Goal: Task Accomplishment & Management: Manage account settings

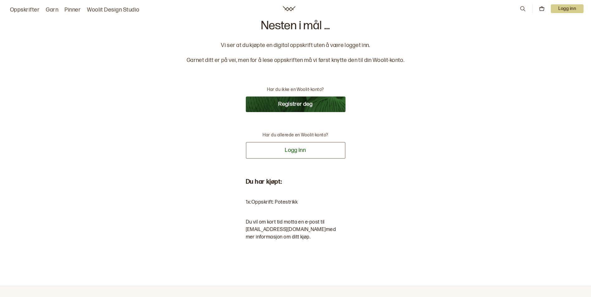
click at [291, 151] on button "Logg inn" at bounding box center [296, 150] width 100 height 17
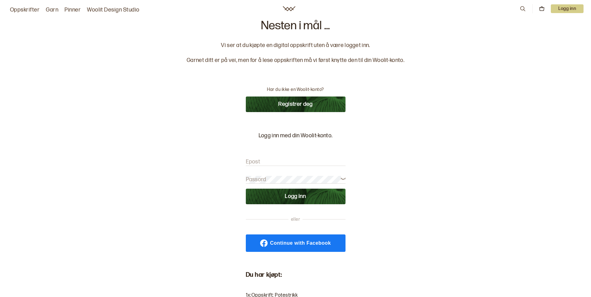
click at [257, 160] on label "Epost" at bounding box center [253, 161] width 15 height 7
click at [257, 160] on input "Epost" at bounding box center [296, 162] width 100 height 8
click at [258, 163] on label "Epost" at bounding box center [253, 161] width 15 height 7
click at [258, 163] on input "Epost" at bounding box center [296, 162] width 100 height 8
type input "[EMAIL_ADDRESS][DOMAIN_NAME]"
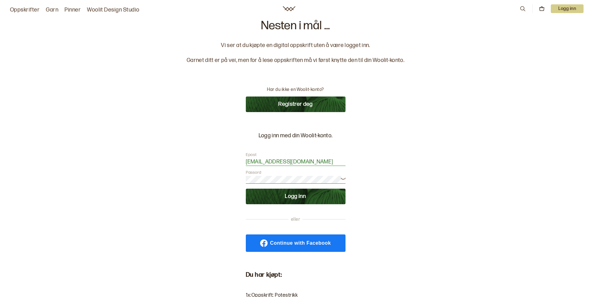
click at [289, 198] on button "Logg inn" at bounding box center [296, 197] width 100 height 16
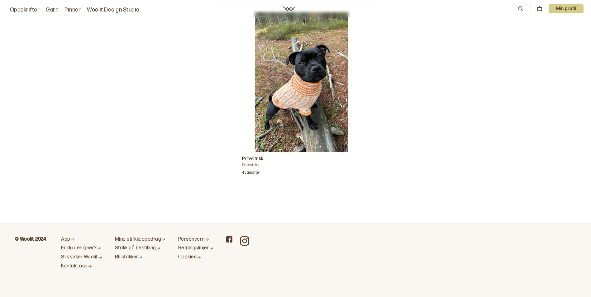
scroll to position [102, 0]
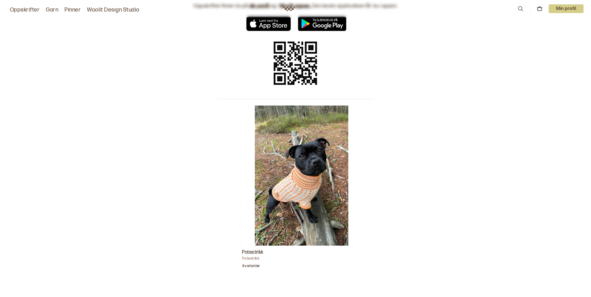
click at [262, 251] on h3 "Potestrikk" at bounding box center [302, 252] width 120 height 7
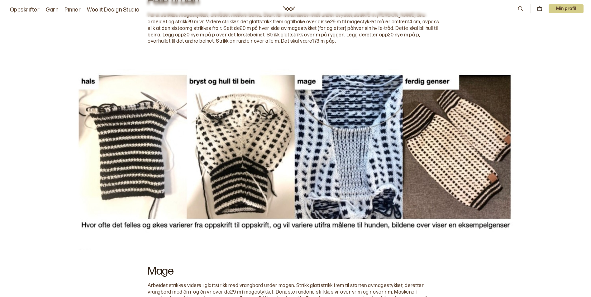
scroll to position [841, 0]
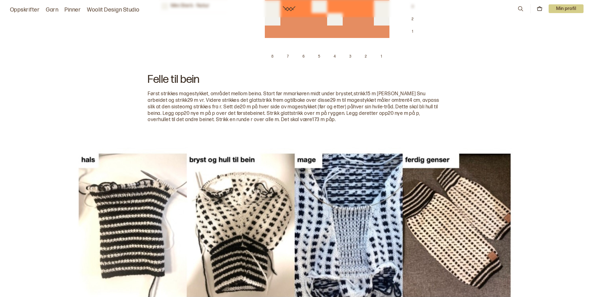
click at [17, 7] on link "Oppskrifter" at bounding box center [25, 10] width 30 height 9
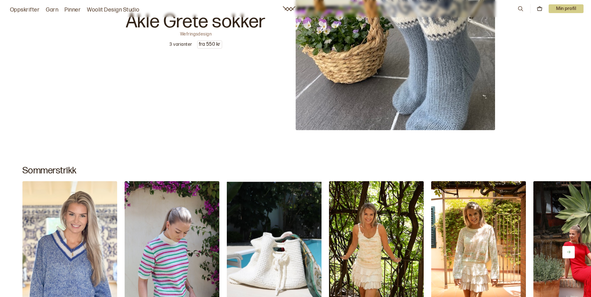
scroll to position [62, 0]
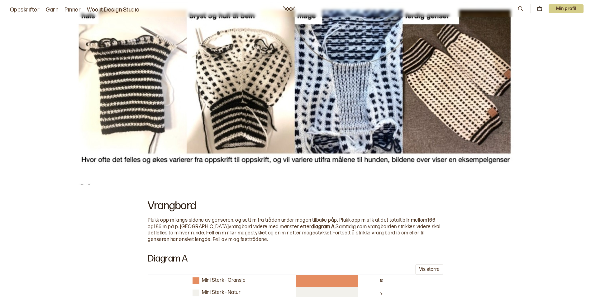
scroll to position [1291, 0]
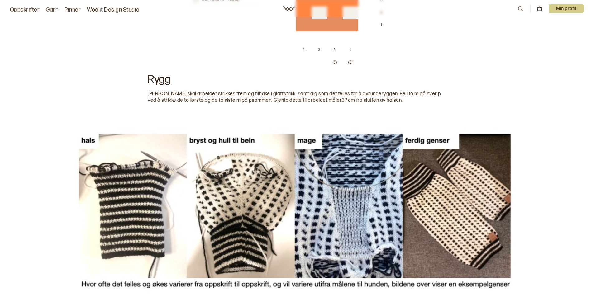
click at [565, 6] on p "Min profil" at bounding box center [565, 8] width 35 height 9
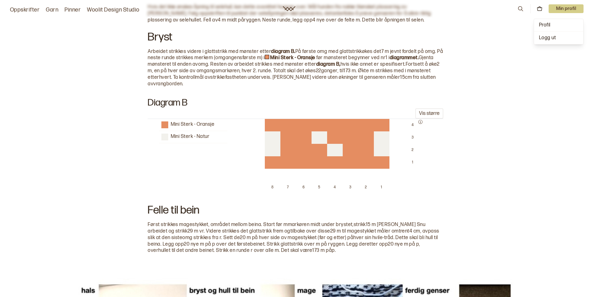
scroll to position [699, 0]
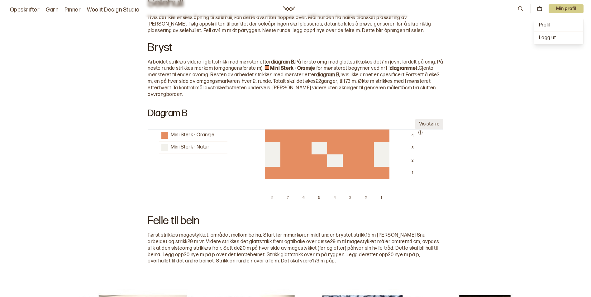
click at [424, 119] on button "Vis større" at bounding box center [429, 124] width 28 height 10
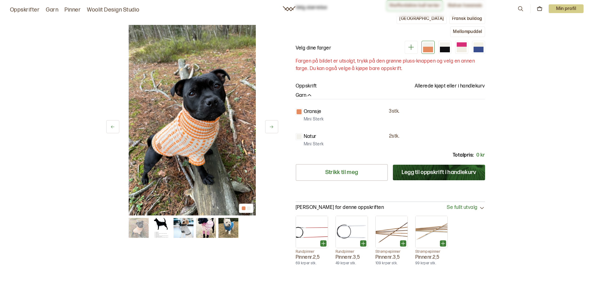
scroll to position [77, 0]
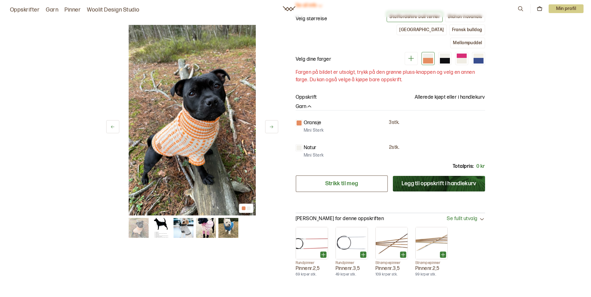
click at [334, 175] on link "Strikk til meg" at bounding box center [342, 183] width 92 height 17
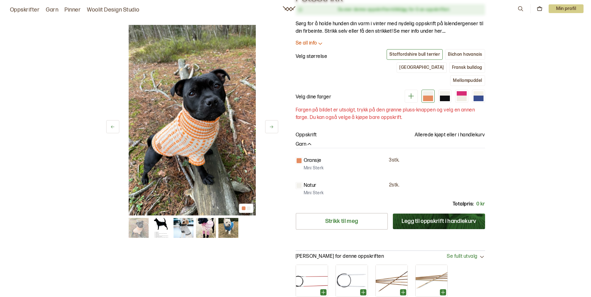
scroll to position [14, 0]
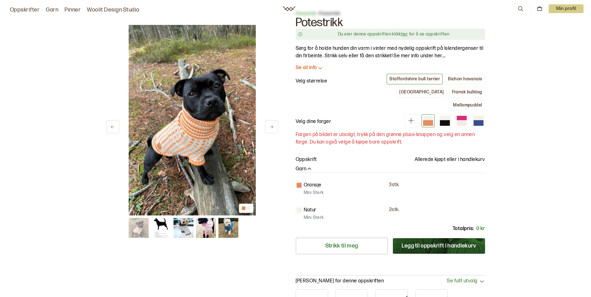
click at [318, 69] on icon at bounding box center [320, 68] width 6 height 6
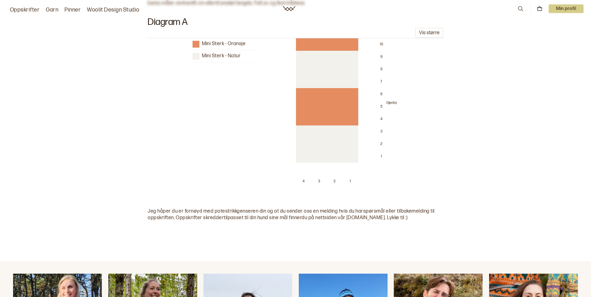
scroll to position [2070, 0]
